Goal: Task Accomplishment & Management: Manage account settings

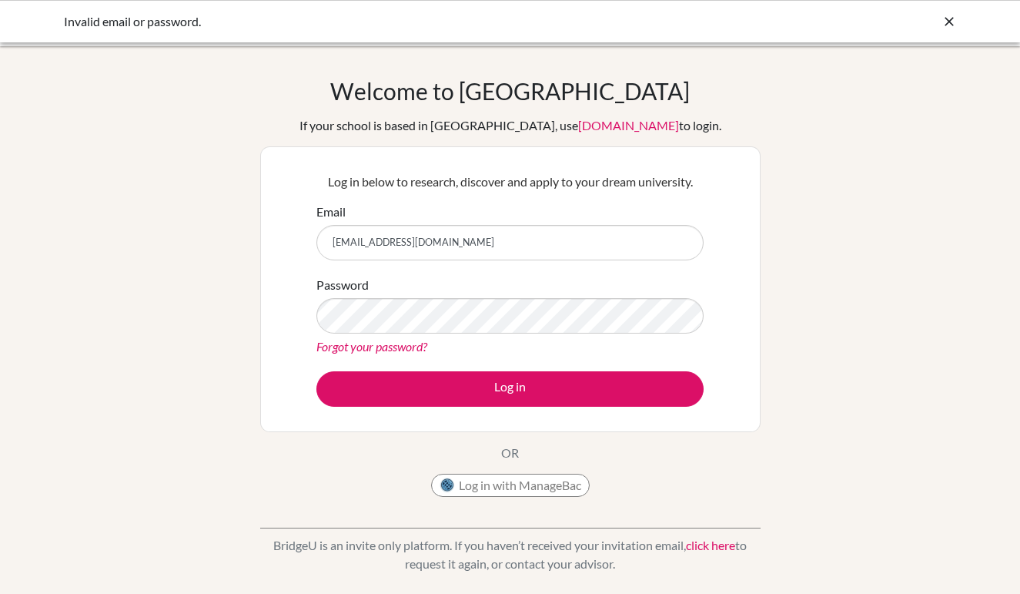
click at [558, 415] on div "Log in below to research, discover and apply to your dream university. Email [E…" at bounding box center [510, 288] width 407 height 253
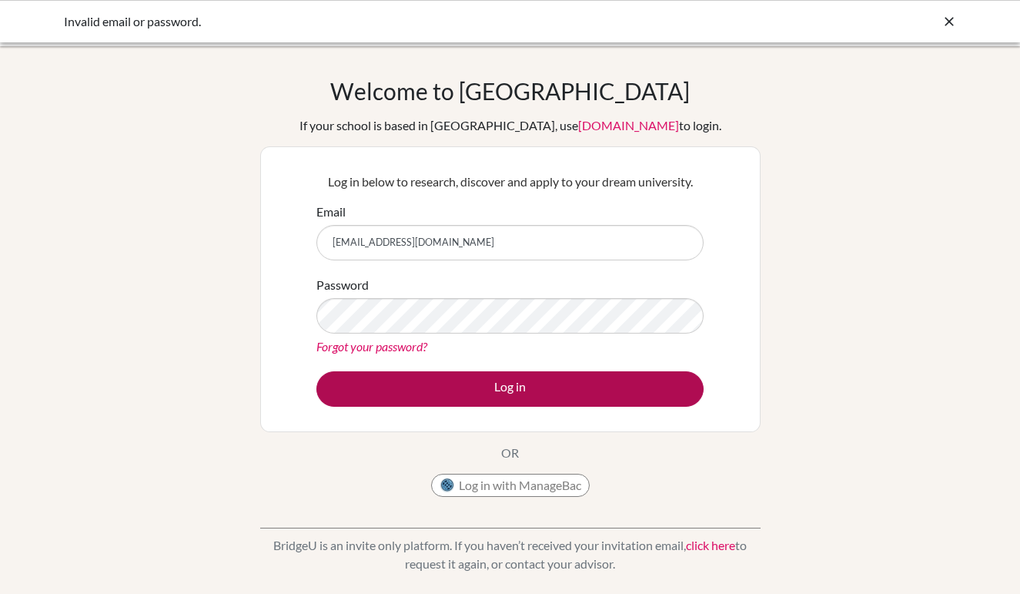
click at [568, 400] on button "Log in" at bounding box center [509, 388] width 387 height 35
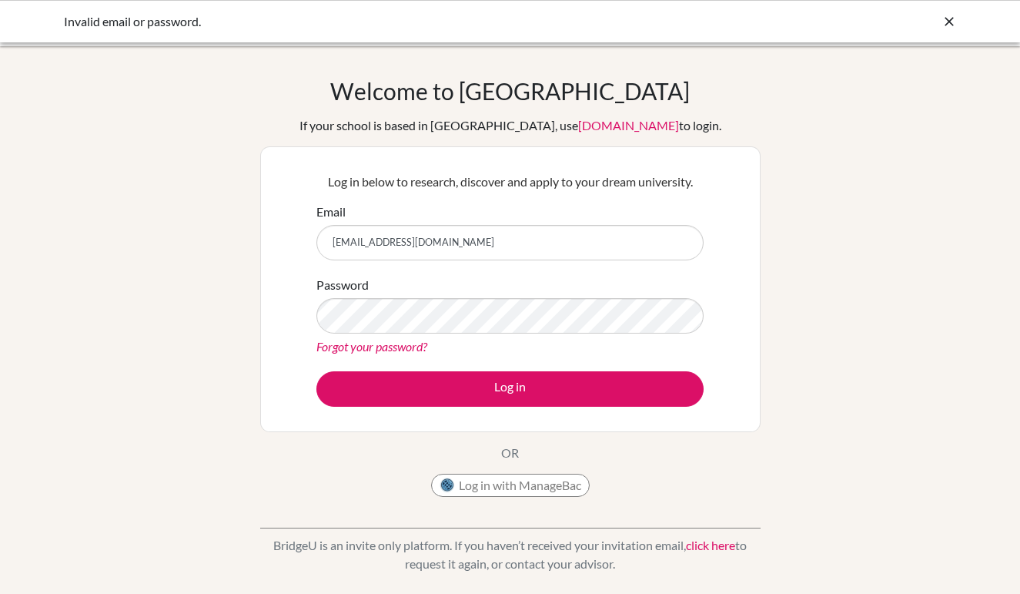
click at [388, 345] on link "Forgot your password?" at bounding box center [371, 346] width 111 height 15
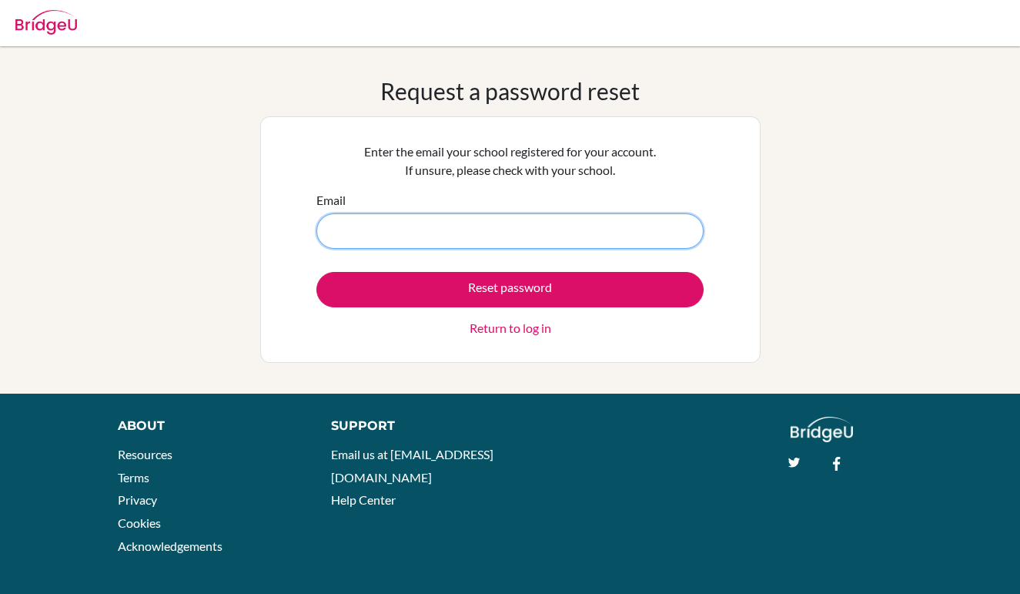
type input "[EMAIL_ADDRESS][DOMAIN_NAME]"
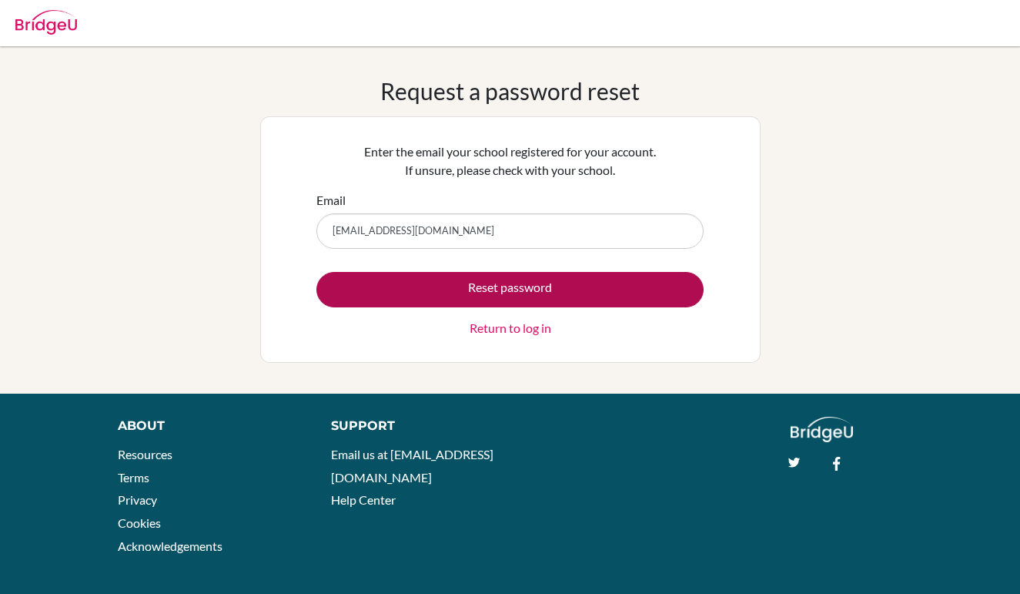
click at [461, 287] on button "Reset password" at bounding box center [509, 289] width 387 height 35
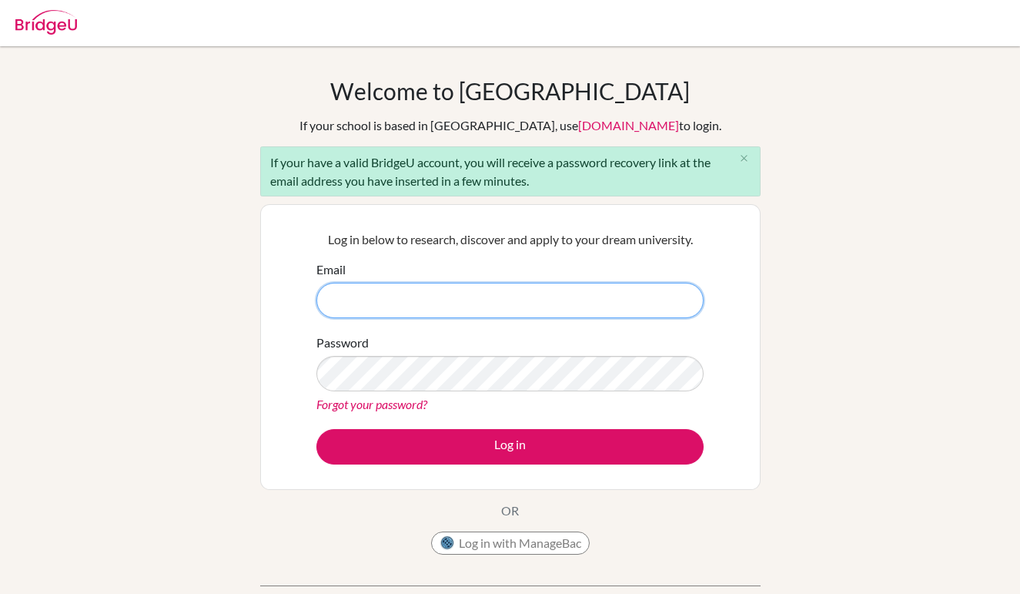
type input "yihangao2026@163.com"
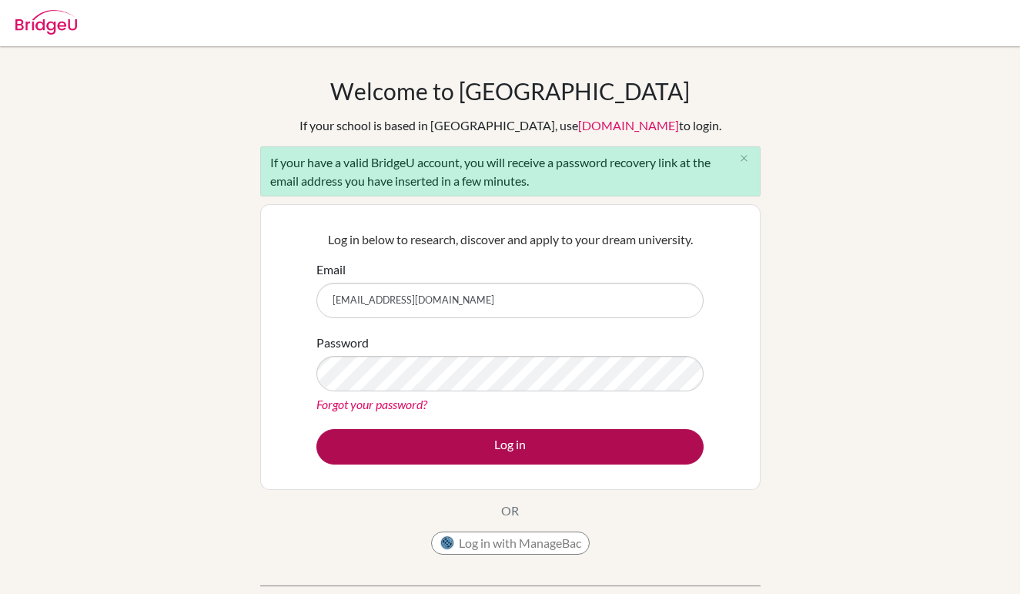
click at [461, 443] on button "Log in" at bounding box center [509, 446] width 387 height 35
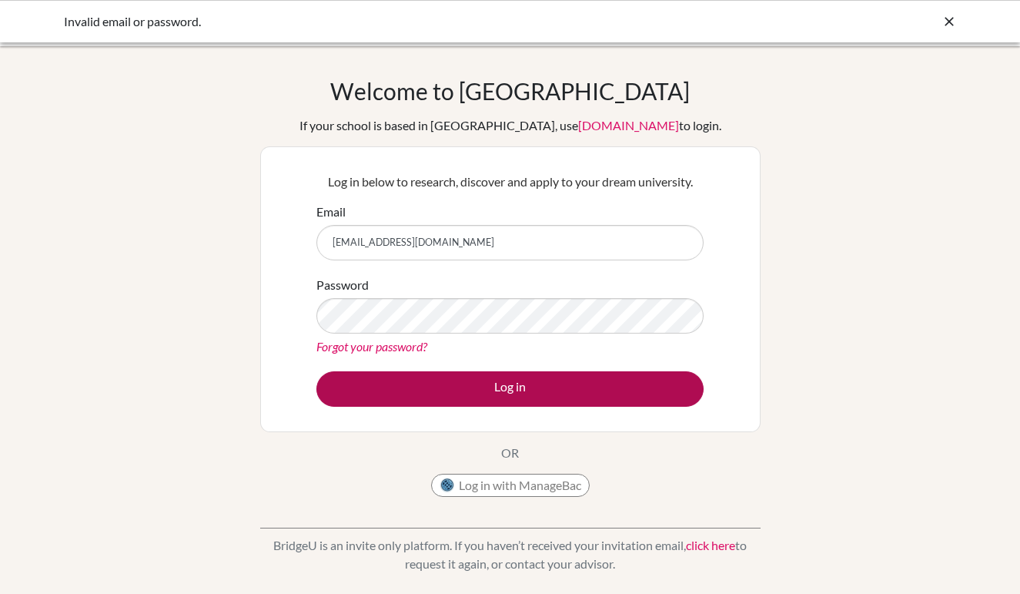
click at [444, 383] on button "Log in" at bounding box center [509, 388] width 387 height 35
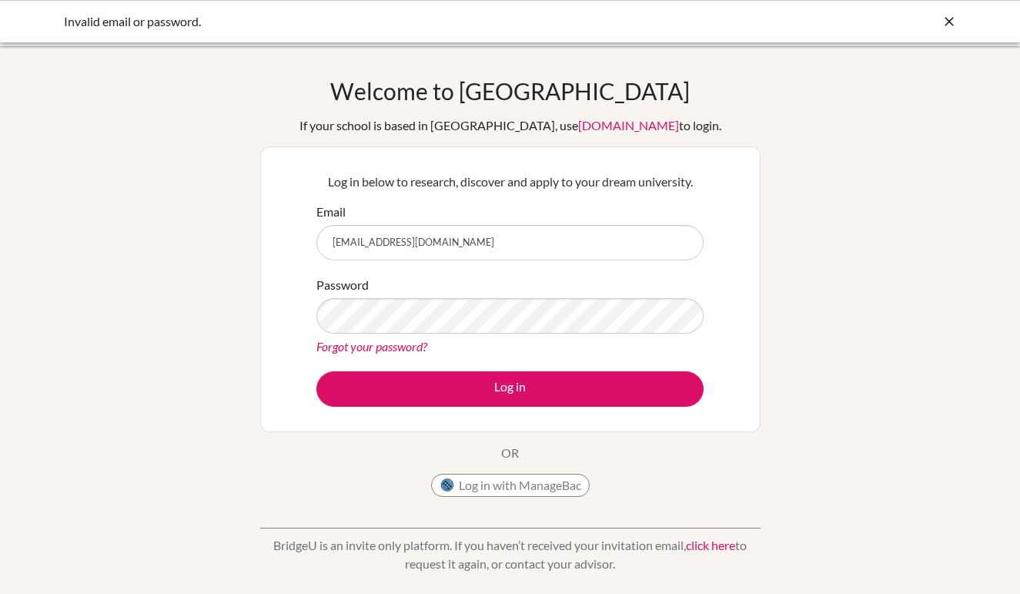
click at [653, 153] on div "Log in below to research, discover and apply to your dream university. Email [E…" at bounding box center [510, 289] width 500 height 286
click at [366, 351] on link "Forgot your password?" at bounding box center [371, 346] width 111 height 15
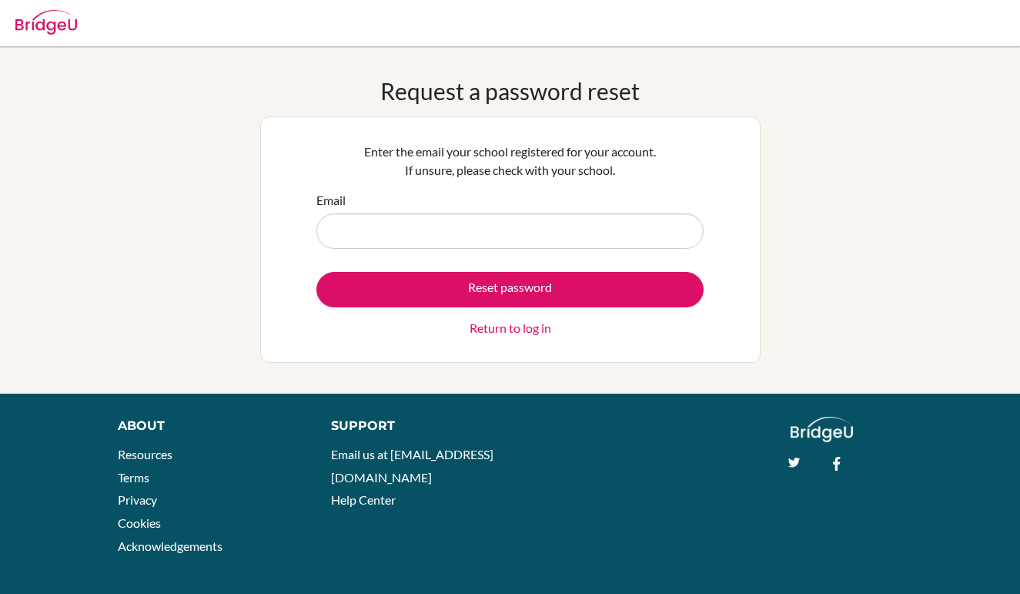
click at [699, 116] on div "Enter the email your school registered for your account. If unsure, please chec…" at bounding box center [510, 239] width 500 height 246
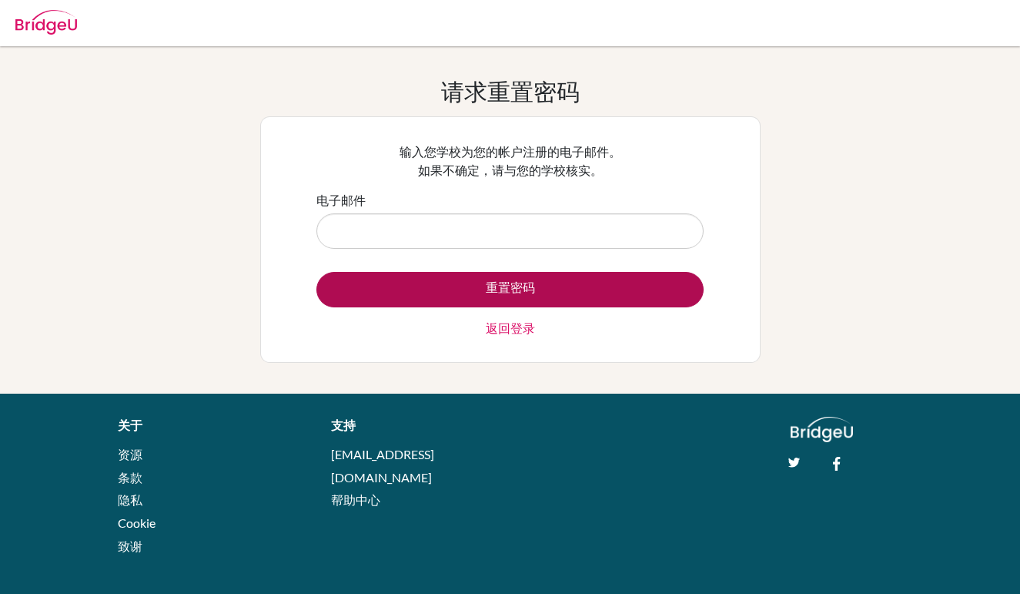
click at [522, 277] on button "重置密码" at bounding box center [509, 289] width 387 height 35
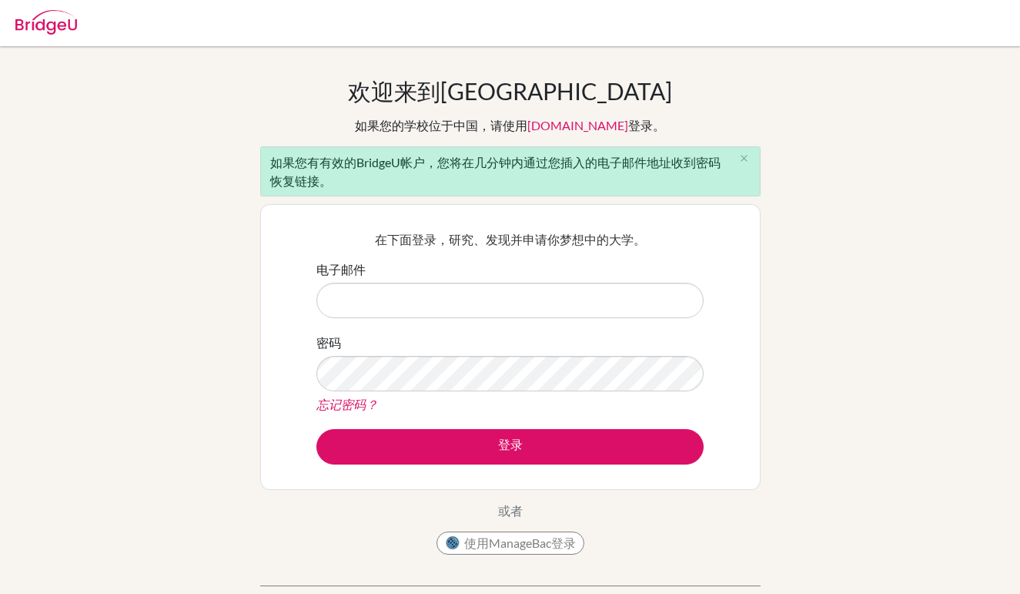
click at [320, 405] on link "忘记密码？" at bounding box center [347, 404] width 62 height 15
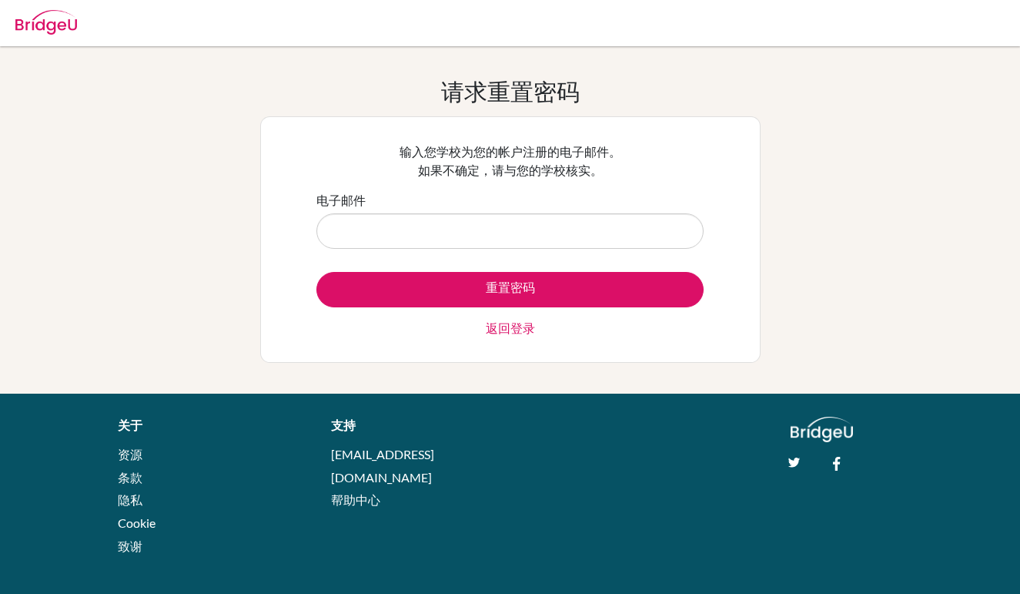
click at [807, 232] on div "请求重置密码 输入您学校为您的帐户注册的电子邮件。 如果不确定，请与您的学校核实。 电子邮件 重置密码 返回登录" at bounding box center [510, 220] width 1020 height 286
click at [601, 232] on input "电子邮件" at bounding box center [509, 230] width 387 height 35
paste input "Gyh123456"
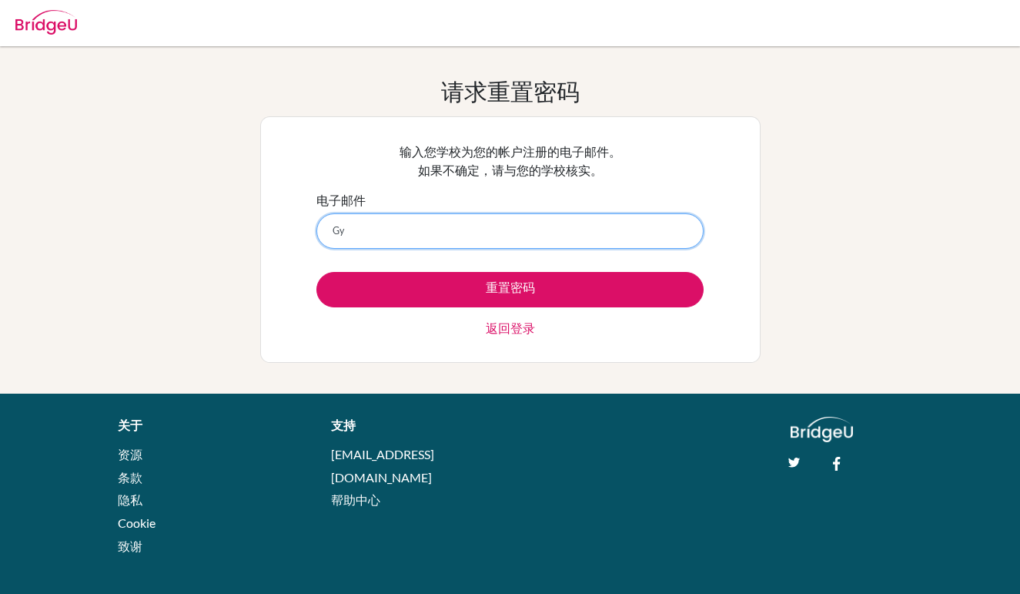
type input "G"
click at [353, 214] on input "电子邮件" at bounding box center [509, 230] width 387 height 35
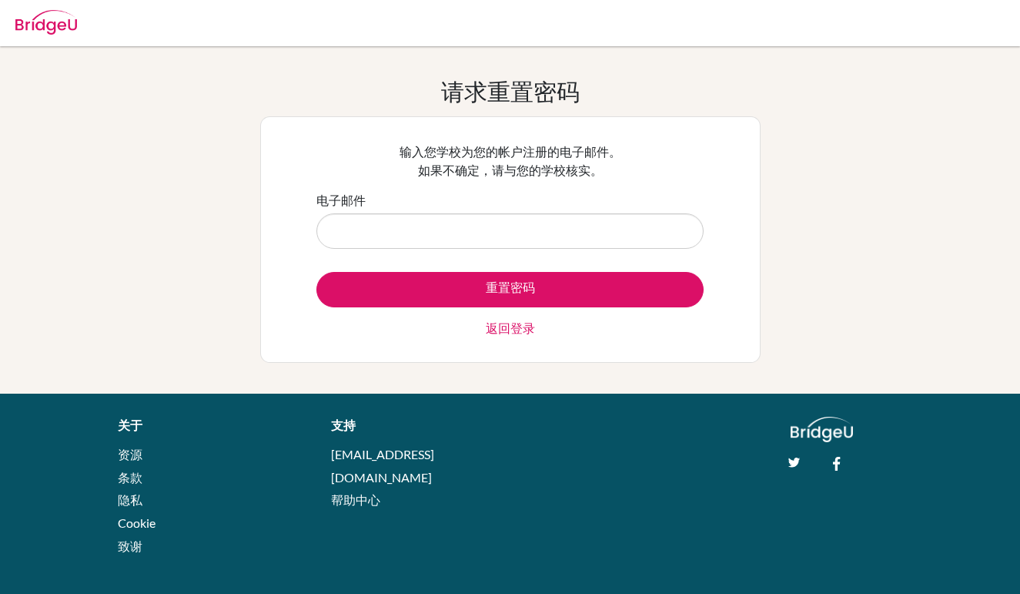
click at [749, 143] on div "输入您学校为您的帐户注册的电子邮件。 如果不确定，请与您的学校核实。 电子邮件 重置密码 返回登录" at bounding box center [510, 239] width 500 height 246
click at [369, 234] on input "电子邮件" at bounding box center [509, 230] width 387 height 35
type input "[EMAIL_ADDRESS][DOMAIN_NAME]"
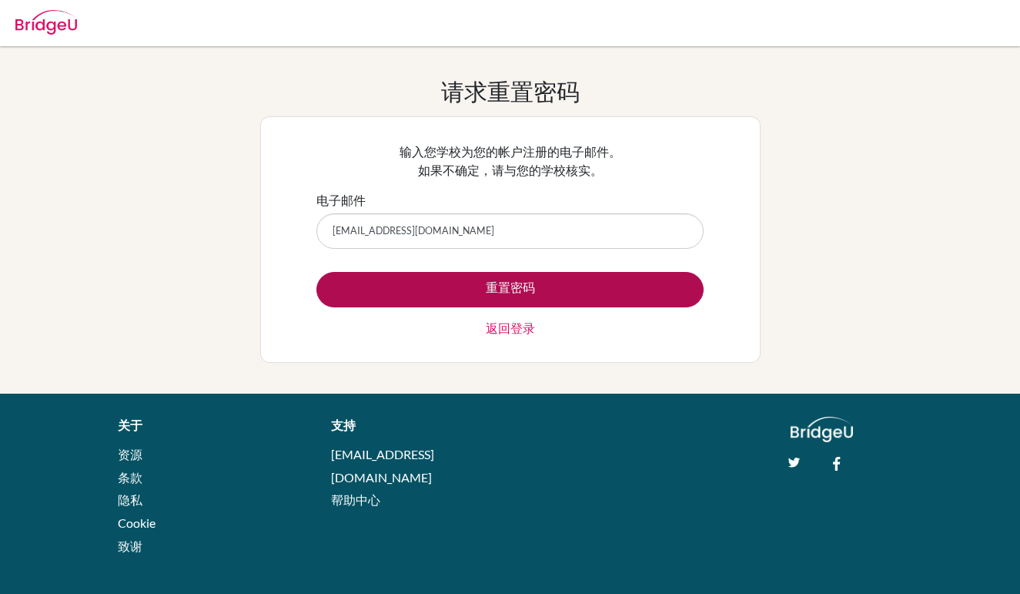
click at [537, 300] on button "重置密码" at bounding box center [509, 289] width 387 height 35
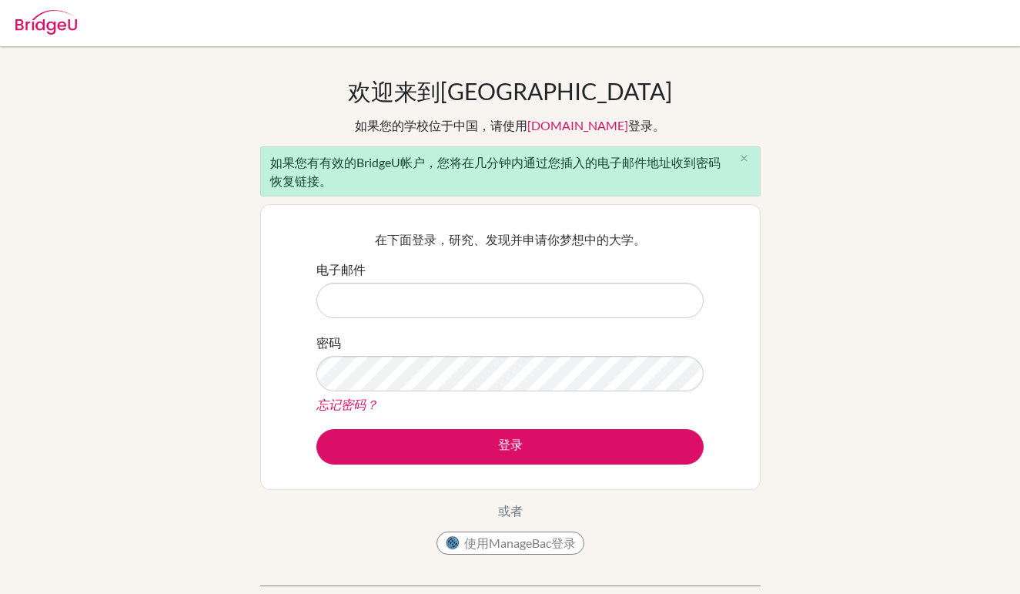
click at [863, 336] on div "欢迎来到BridgeU 如果您的学校位于中国，请使用 app.bridge-u.com.cn 登录。 如果您有有效的BridgeU帐户，您将在几分钟内通过您插…" at bounding box center [510, 357] width 1020 height 561
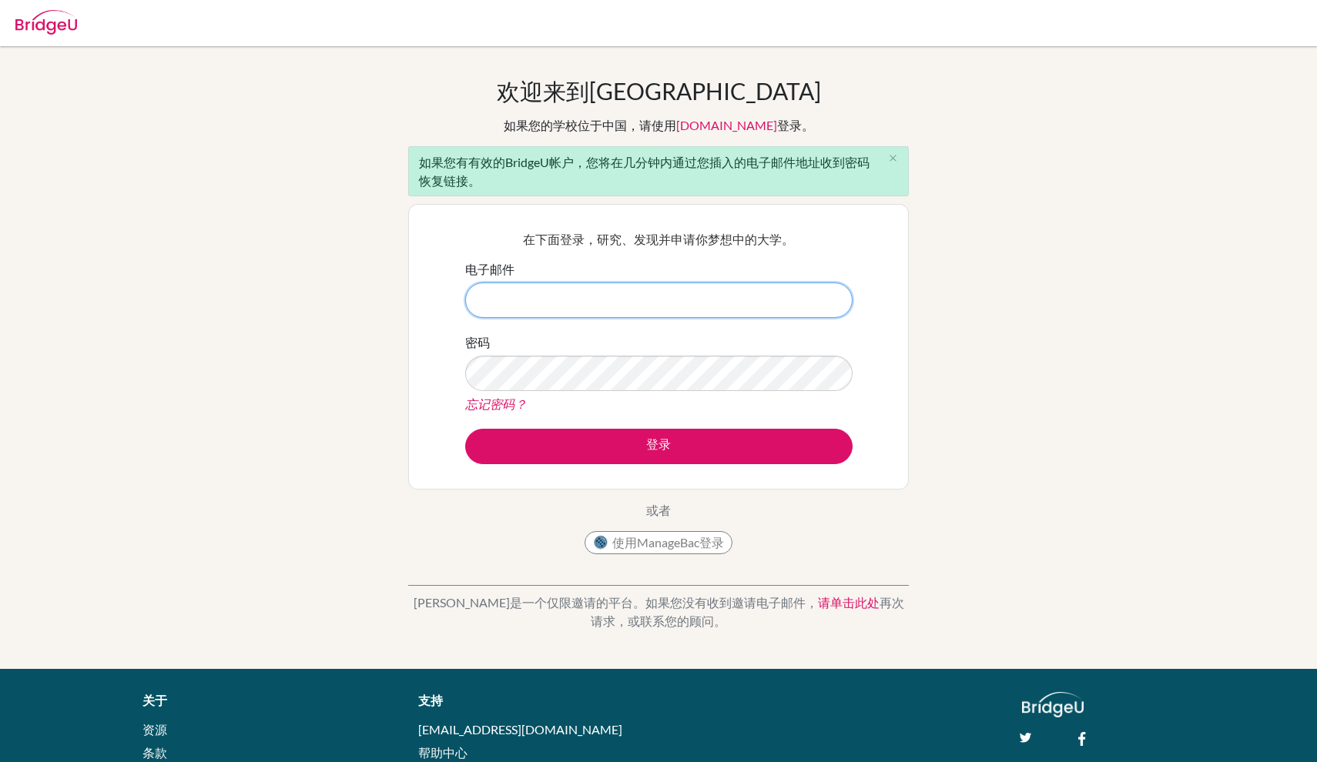
click at [672, 308] on input "电子邮件" at bounding box center [658, 300] width 387 height 35
click at [494, 406] on link "忘记密码？" at bounding box center [496, 404] width 62 height 15
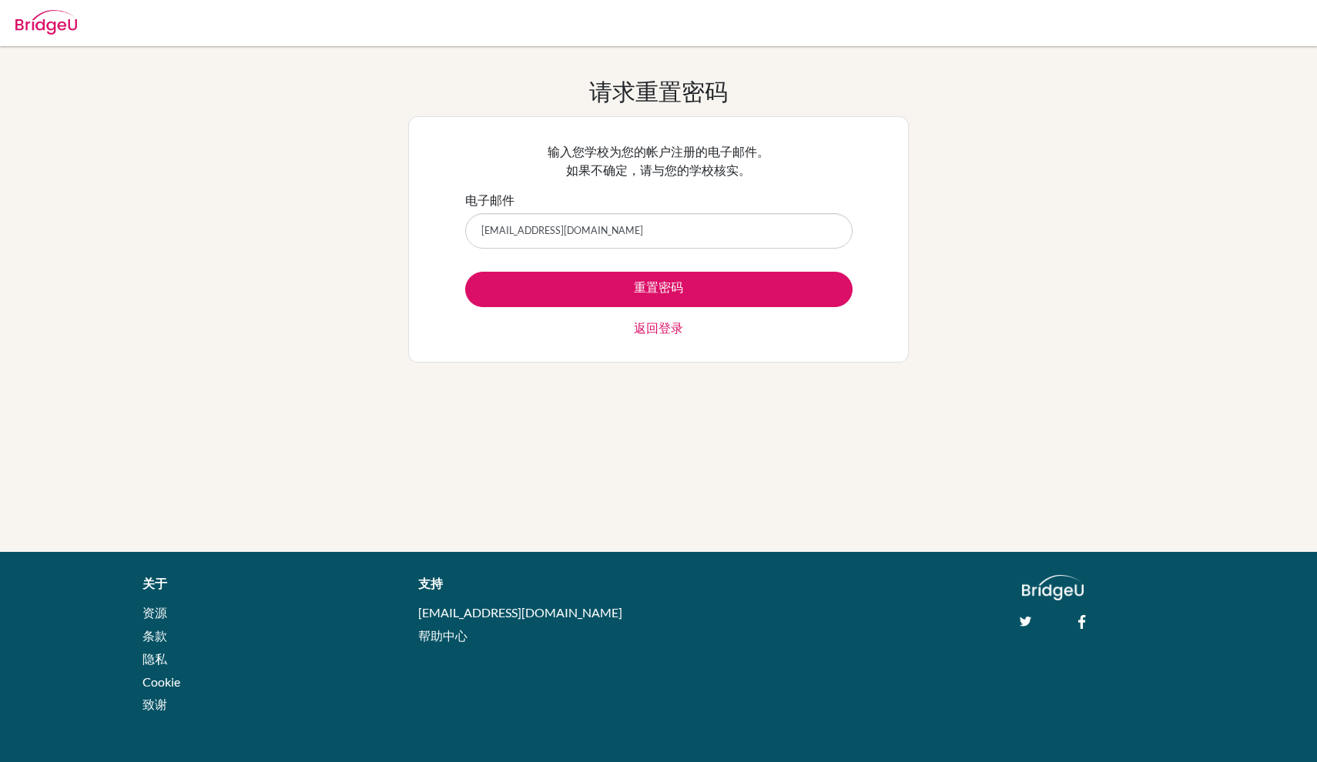
type input "[EMAIL_ADDRESS][DOMAIN_NAME]"
click at [756, 270] on form "电子邮件 [EMAIL_ADDRESS][DOMAIN_NAME] 重置密码 返回登录" at bounding box center [658, 264] width 387 height 146
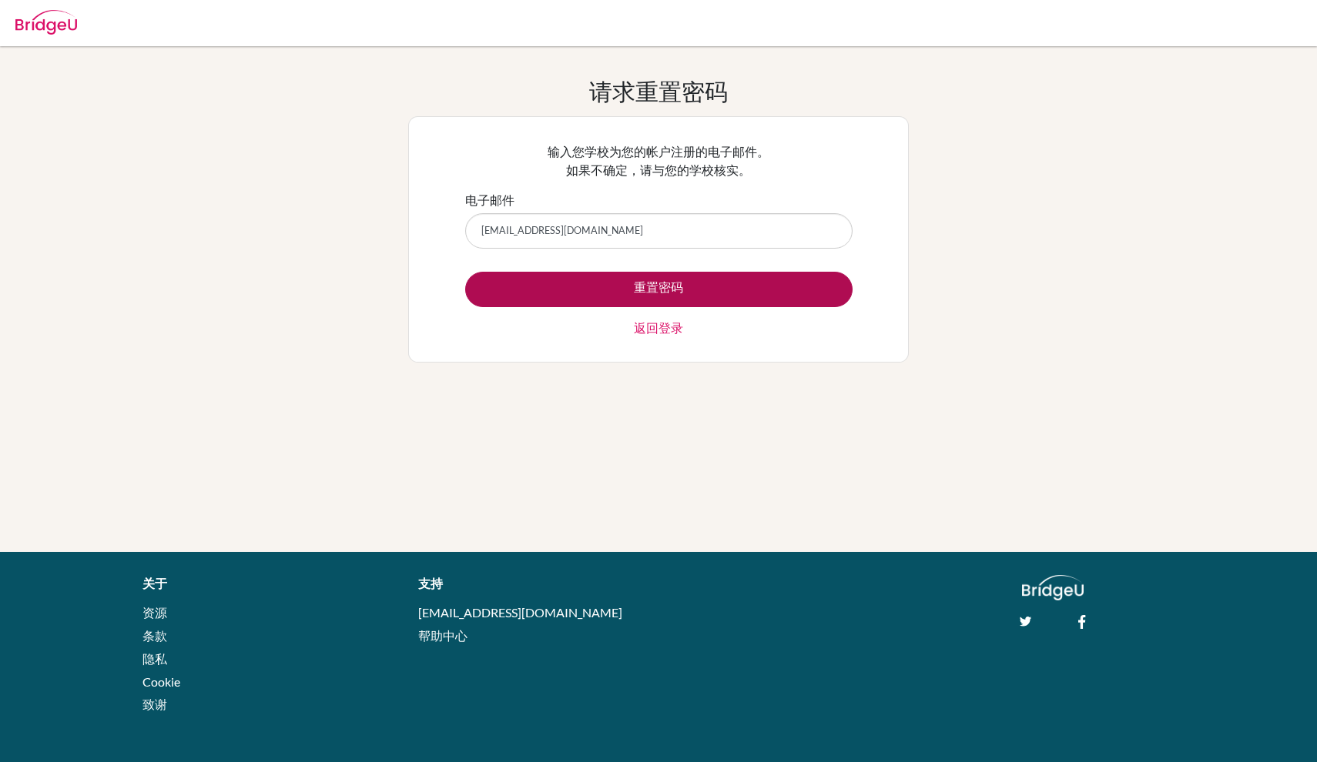
click at [743, 280] on button "重置密码" at bounding box center [658, 289] width 387 height 35
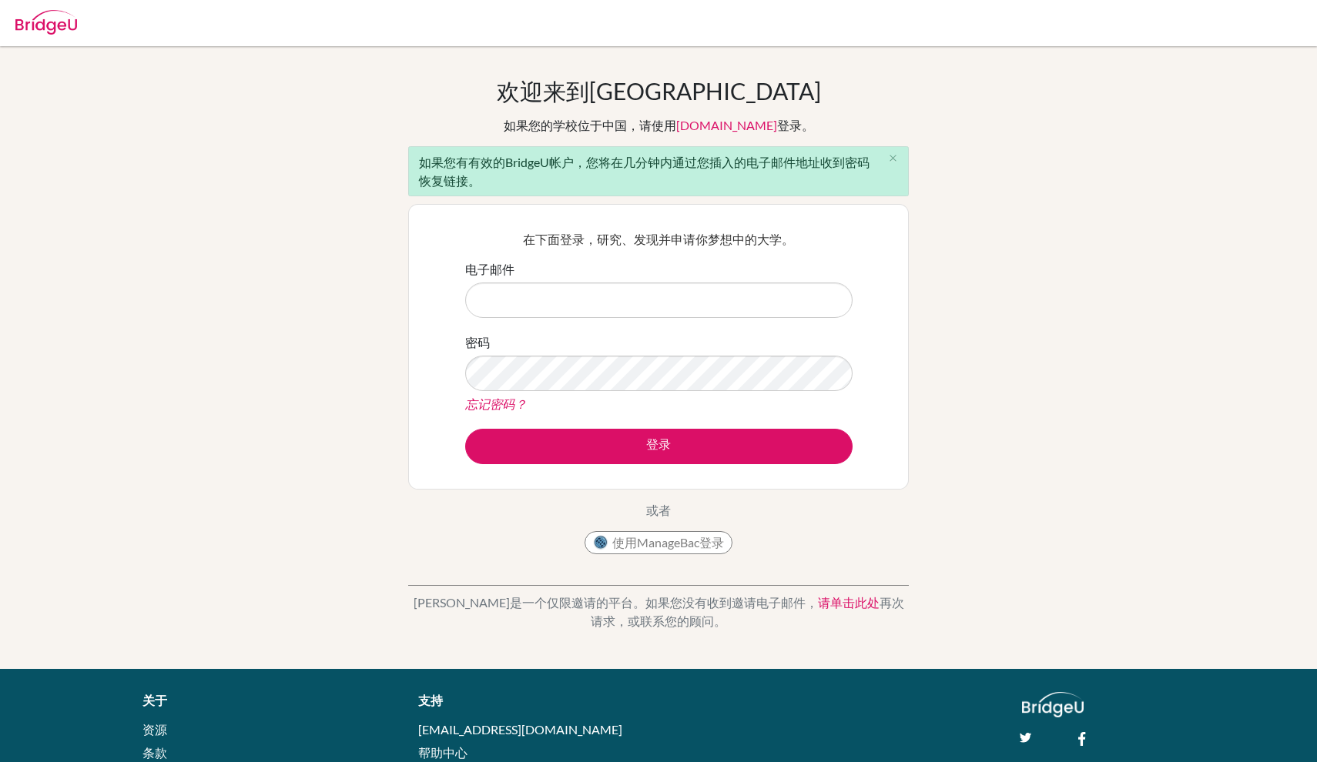
click at [920, 275] on div "欢迎来到BridgeU 如果您的学校位于中国，请使用 [DOMAIN_NAME] 登录。 如果您有有效的BridgeU帐户，您将在几分钟内通过您插入的电子邮件…" at bounding box center [658, 357] width 1317 height 561
click at [755, 129] on link "[DOMAIN_NAME]" at bounding box center [726, 125] width 101 height 15
